Goal: Communication & Community: Answer question/provide support

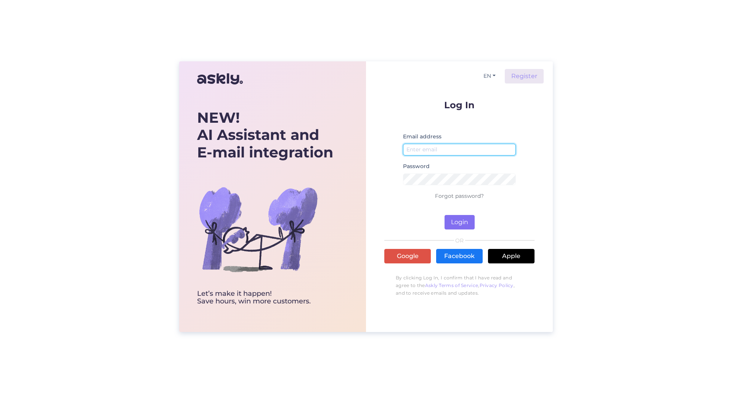
type input "[EMAIL_ADDRESS][DOMAIN_NAME]"
click at [458, 220] on button "Login" at bounding box center [460, 222] width 30 height 14
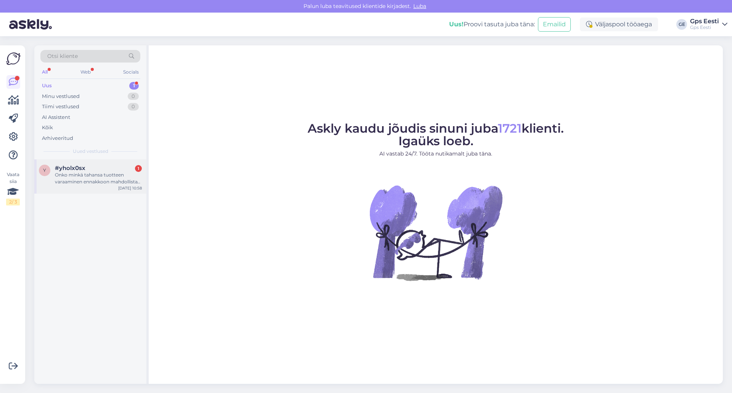
click at [96, 173] on div "Onko minkä tahansa tuotteen varaaminen ennakkoon mahdollista? Nouto olisi 10-13…" at bounding box center [98, 179] width 87 height 14
click at [18, 133] on link at bounding box center [13, 137] width 14 height 14
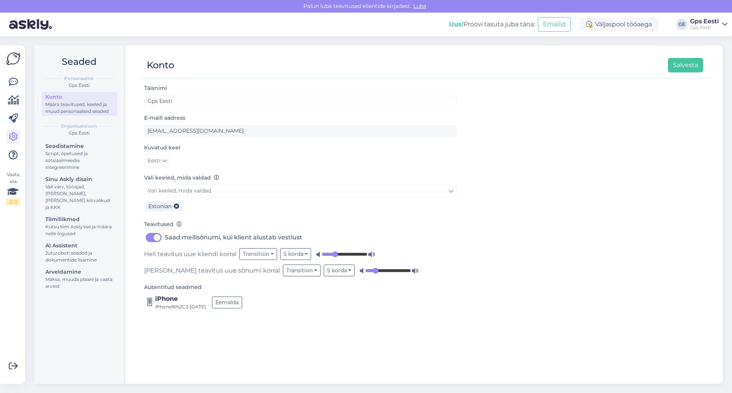
click at [334, 253] on input "range" at bounding box center [345, 254] width 46 height 8
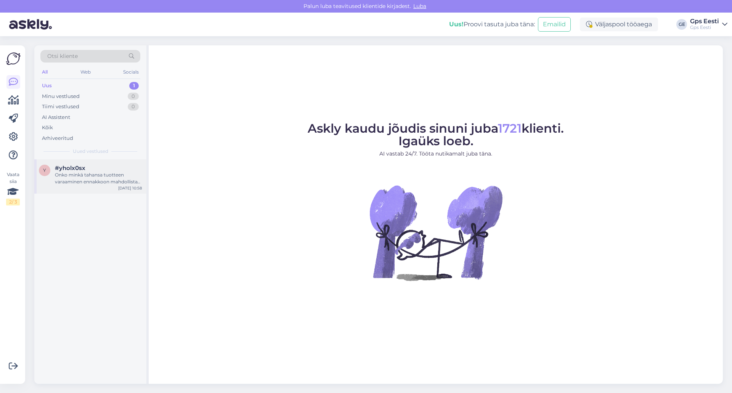
click at [97, 172] on div "Onko minkä tahansa tuotteen varaaminen ennakkoon mahdollista? Nouto olisi 10-13…" at bounding box center [98, 179] width 87 height 14
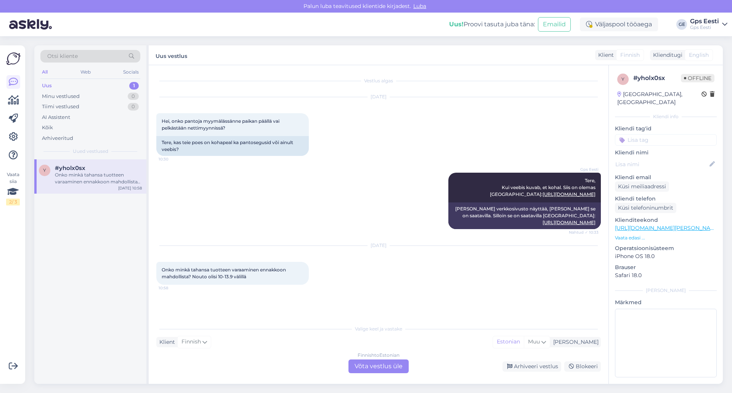
click at [375, 360] on div "Finnish to Estonian Võta vestlus üle" at bounding box center [378, 367] width 60 height 14
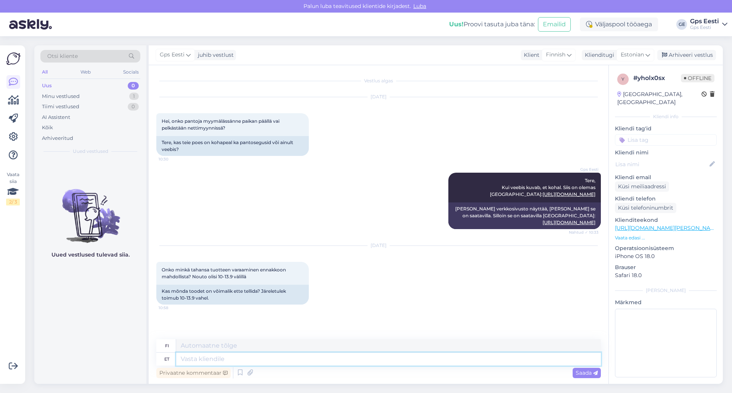
click at [274, 363] on textarea at bounding box center [388, 359] width 425 height 13
type textarea "Tere, Kui to"
type textarea "Hei, Jos"
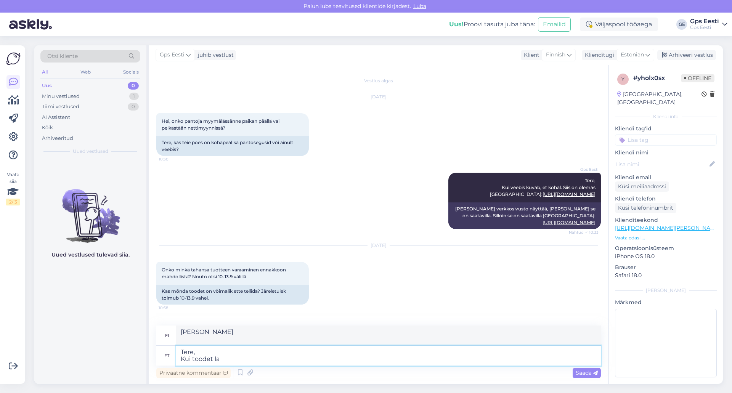
type textarea "Tere, Kui toodet lao"
type textarea "Hei, Jos tuote"
type textarea "Tere, Kui toodet laos ei"
type textarea "Hei, Jos tuotetta on varastossa"
type textarea "Tere, Kui toodet laos ei ole"
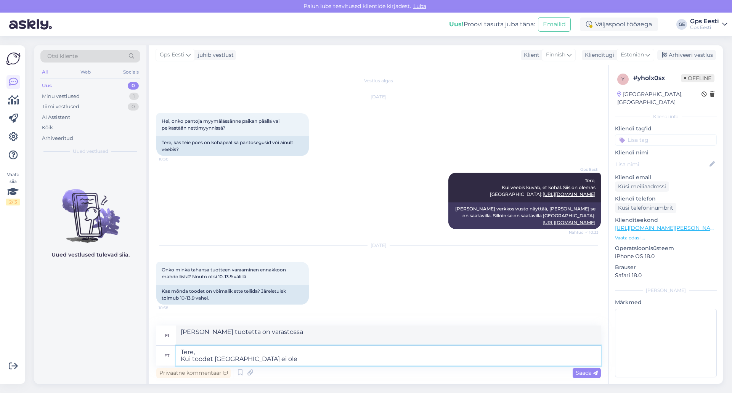
type textarea "Hei, Jos tuote on loppu varastosta"
type textarea "Tere, Kui toodet laos ei ole, si"
type textarea "Hei, Jos tuote on loppu varastosta,"
type textarea "Tere, Kui toodet laos ei ole, siis on ta"
type textarea "Hei, Jos tuote on loppu varastosta, se on"
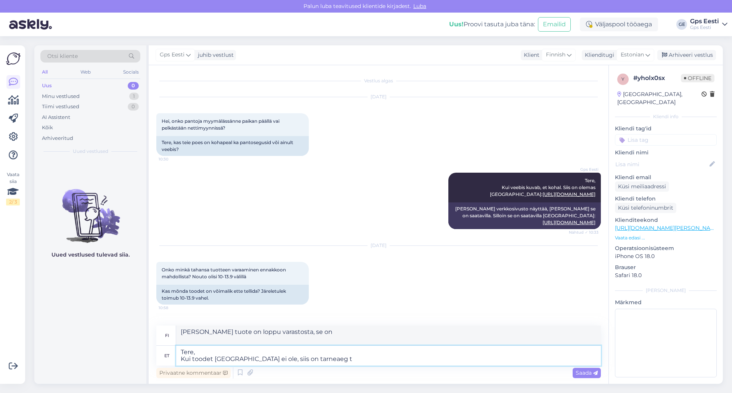
type textarea "Tere, Kui toodet laos ei ole, siis on tarneaeg ta"
type textarea "Hei, Jos tuotetta ei ole varastossa, toimitusaika on"
type textarea "Tere, Kui toodet laos ei ole, siis on tarneaeg tavaliselt"
type textarea "Hei, Jos tuotetta ei ole varastossa, toimitusaika on yleensä"
type textarea "Tere, Kui toodet laos ei ole, siis on tarneaeg tavaliselt 1-2 n"
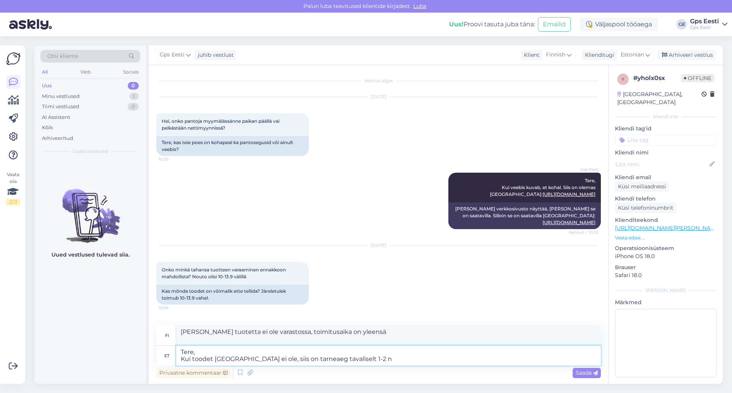
type textarea "Hei, Jos tuotetta ei ole varastossa, toimitusaika on yleensä 1-2"
type textarea "Tere, Kui toodet laos ei ole, siis on tarneaeg tavaliselt 1-2 nädalat."
type textarea "Hei, Jos tuotetta ei ole varastossa, toimitusaika on yleensä 1-2 viikkoa."
click at [325, 360] on textarea "Tere, Kui toodet laos ei ole, siis on tarneaeg tavaliselt 1-2 nädalat." at bounding box center [388, 356] width 425 height 20
type textarea "Tere, Kui toodet laos ei ole, siis on tarneaeg tavaliselt 2 nädalat."
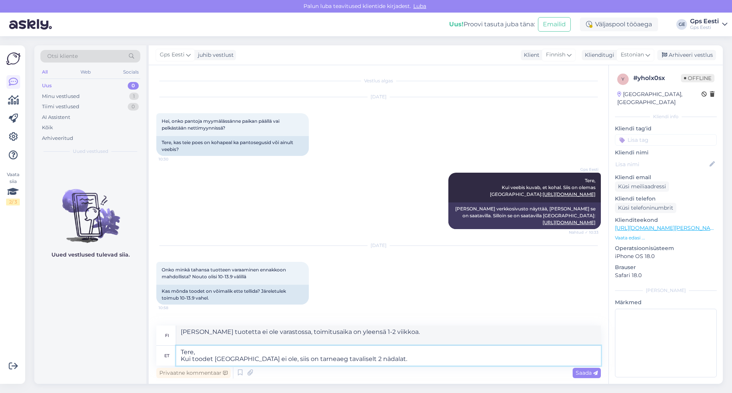
type textarea "Hei, Jos tuotetta ei ole varastossa, toimitusaika on yleensä 2 viikkoa."
click at [410, 364] on textarea "Tere, Kui toodet laos ei ole, siis on tarneaeg tavaliselt 2 nädalat." at bounding box center [388, 356] width 425 height 20
type textarea "Tere, Kui toodet laos ei ole, siis on tarneaeg tavaliselt 2 nädalat."
click at [586, 374] on span "Saada" at bounding box center [587, 372] width 22 height 7
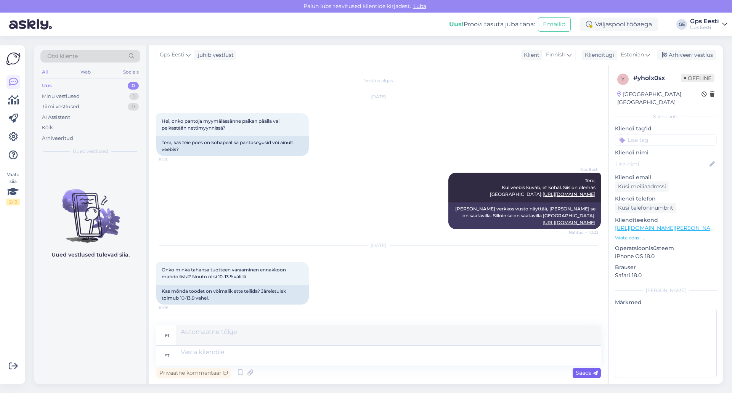
scroll to position [54, 0]
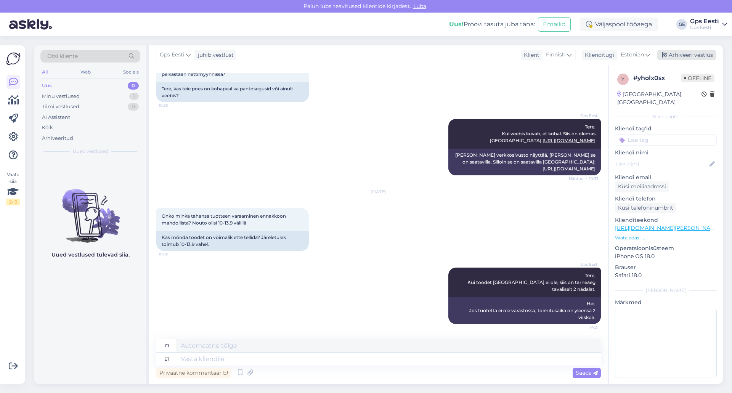
click at [695, 55] on div "Arhiveeri vestlus" at bounding box center [686, 55] width 59 height 10
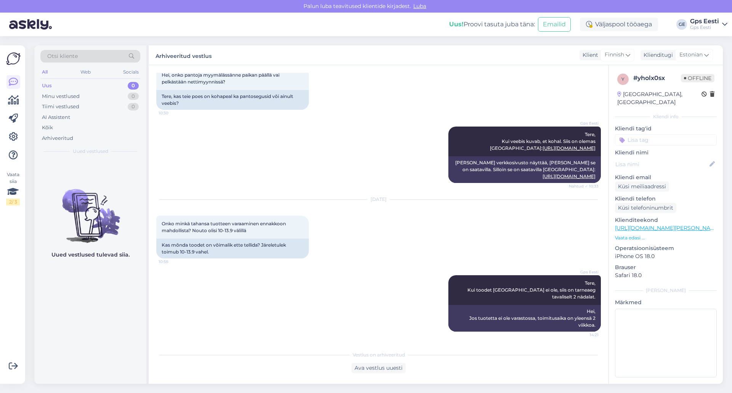
scroll to position [46, 0]
